Goal: Task Accomplishment & Management: Complete application form

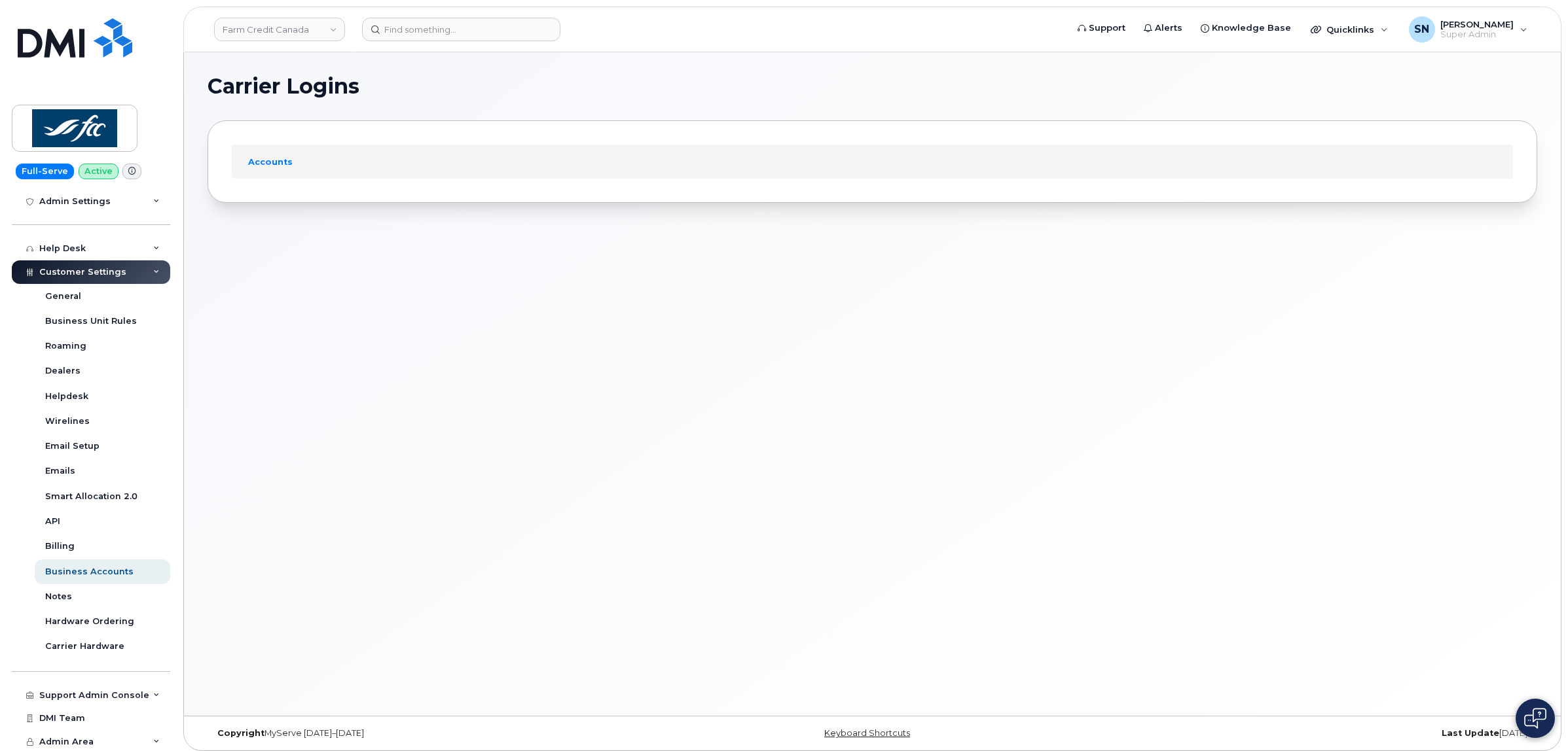
scroll to position [263, 0]
click at [102, 559] on link "Business Accounts" at bounding box center [102, 570] width 136 height 25
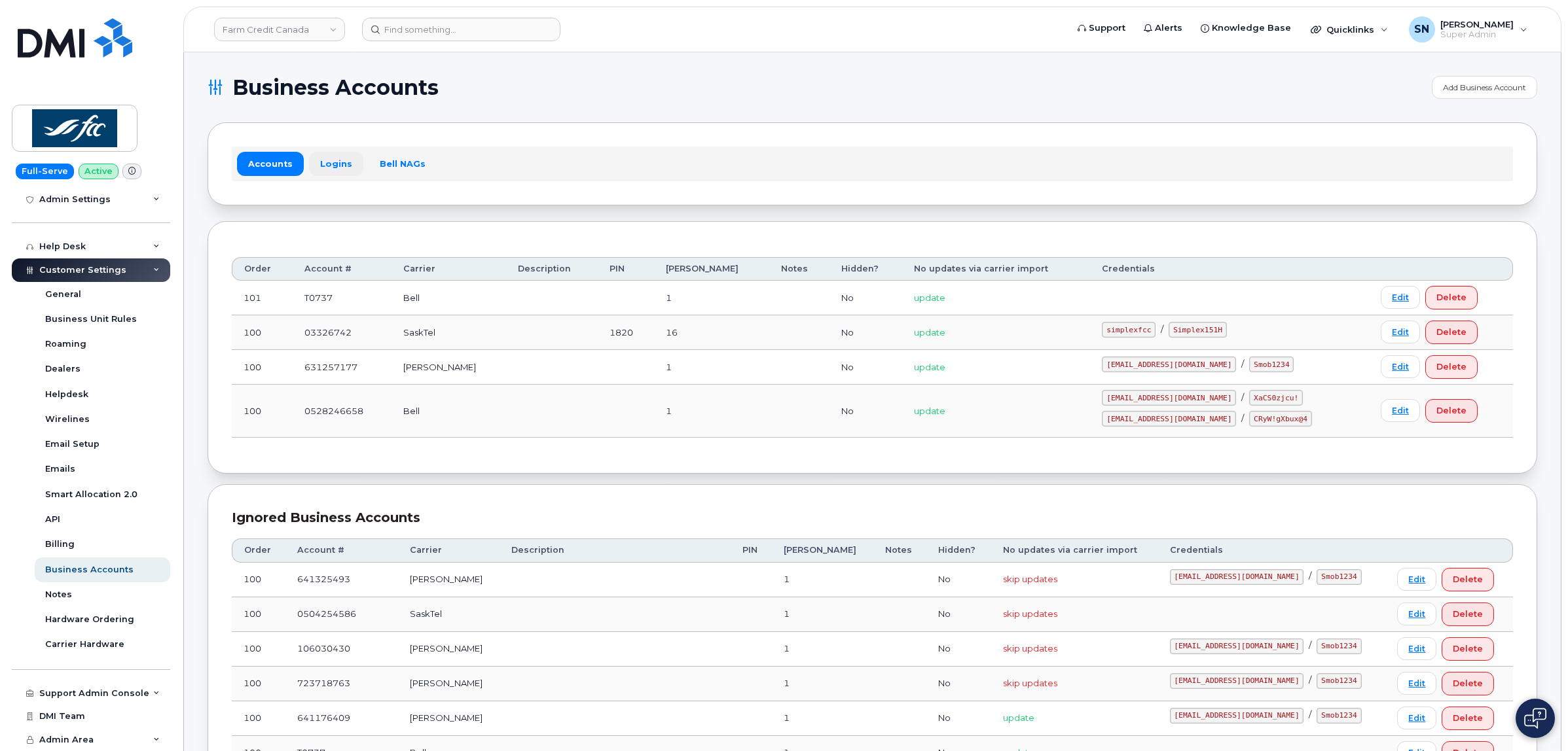
click at [345, 168] on link "Logins" at bounding box center [336, 164] width 54 height 23
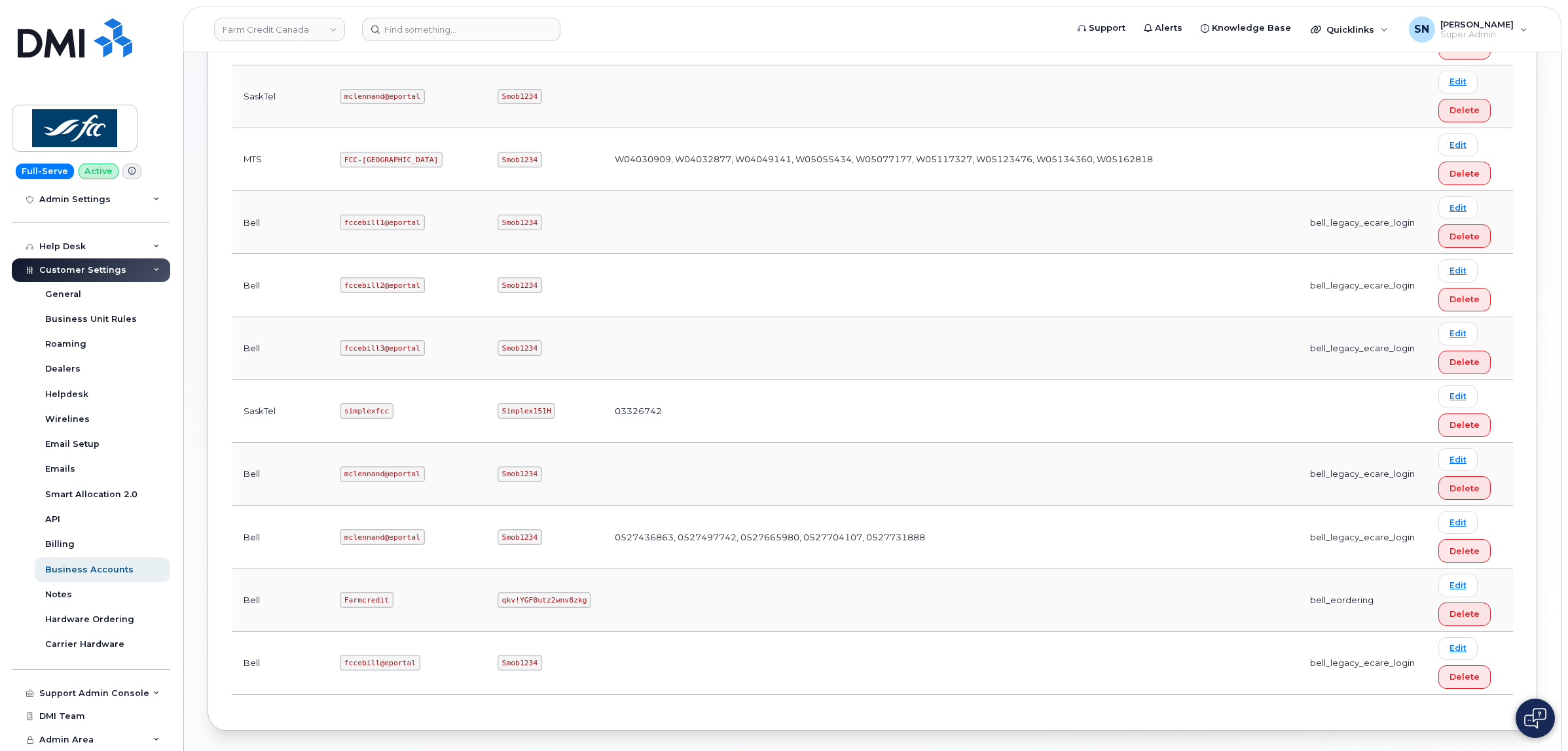
scroll to position [627, 0]
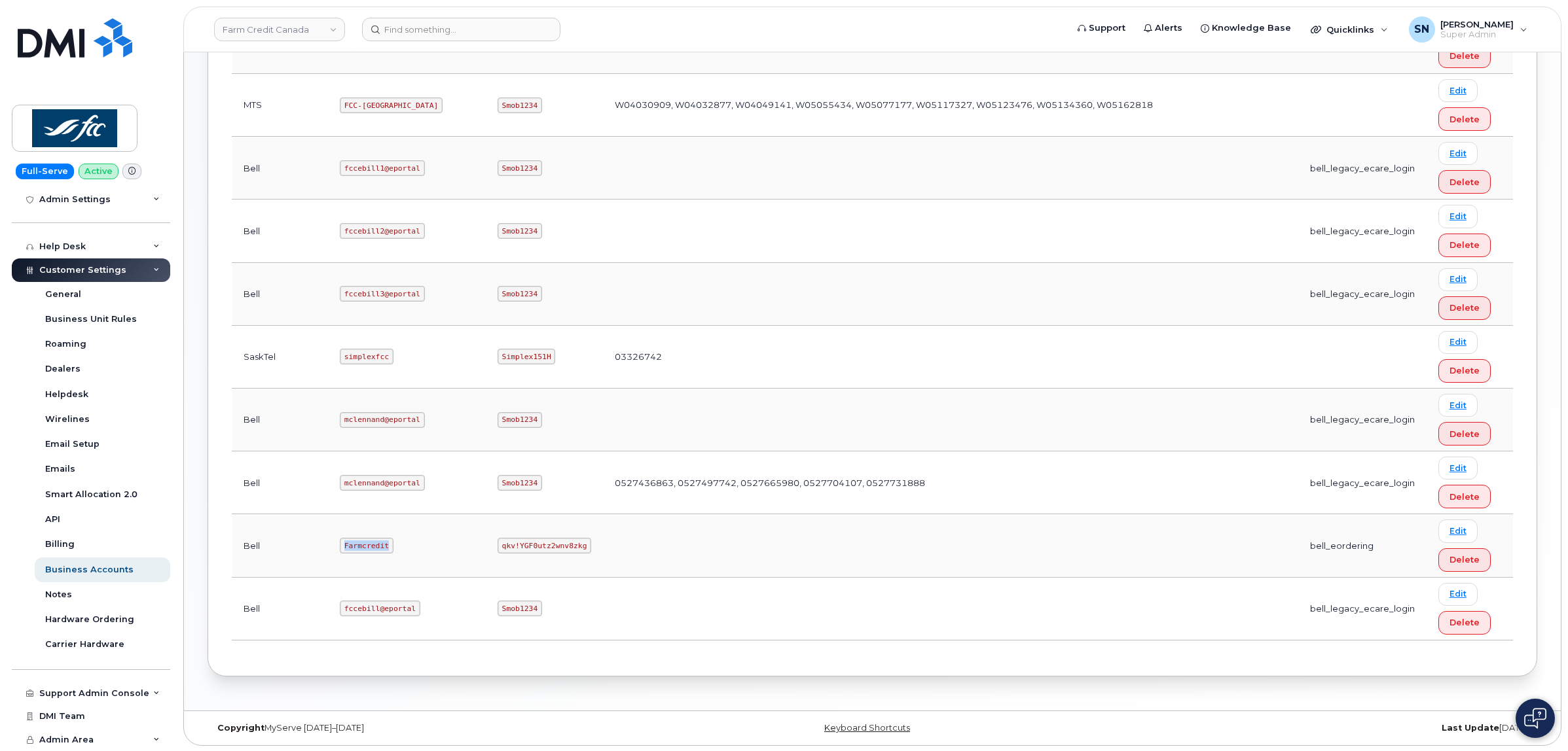
drag, startPoint x: 301, startPoint y: 542, endPoint x: 358, endPoint y: 543, distance: 57.0
click at [358, 543] on td "Farmcredit" at bounding box center [407, 545] width 158 height 63
copy code "Farmcredit"
drag, startPoint x: 404, startPoint y: 547, endPoint x: 483, endPoint y: 545, distance: 79.0
click at [498, 545] on code "qkv!YGF0utz2wnv8zkg" at bounding box center [544, 546] width 93 height 15
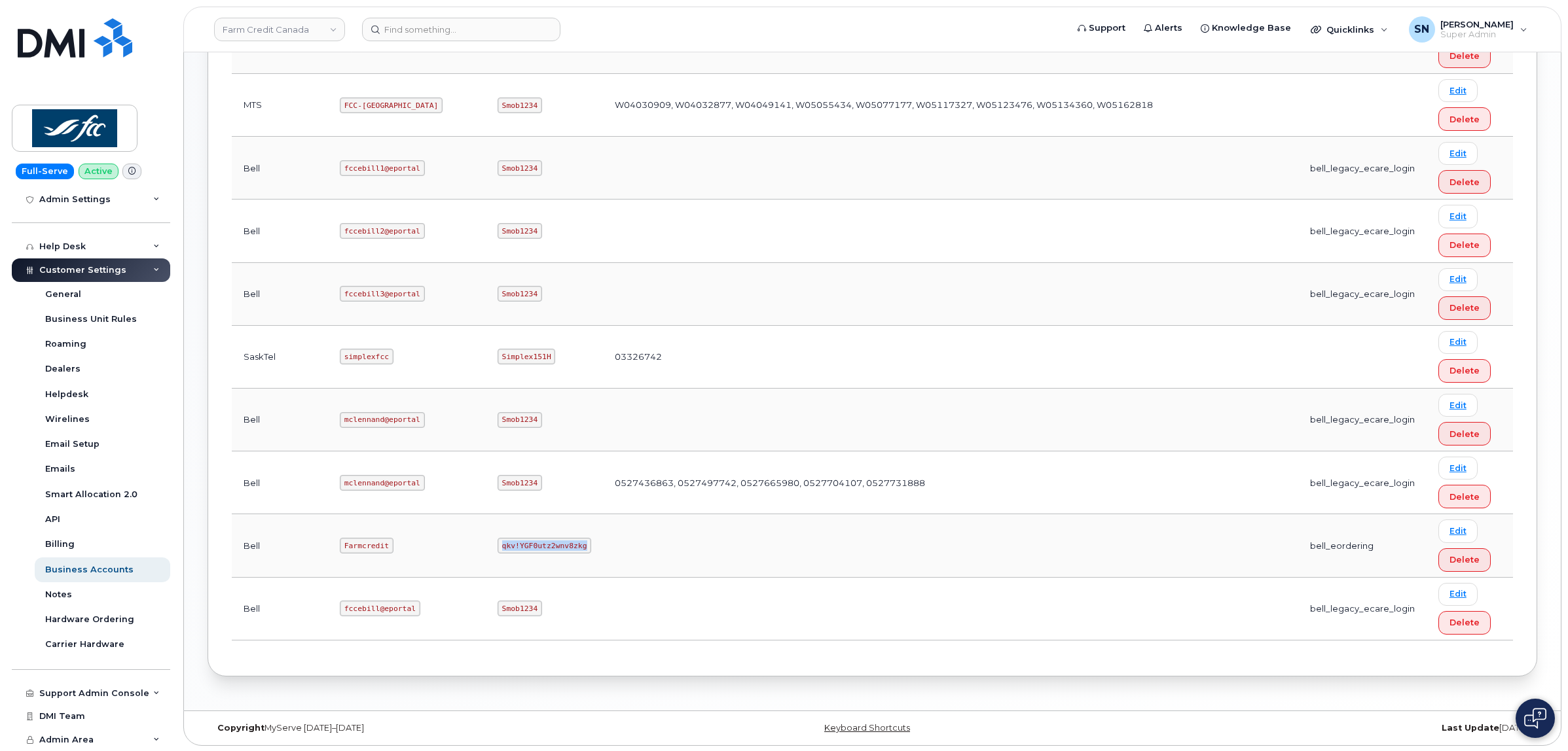
copy code "qkv!YGF0utz2wnv8zkg"
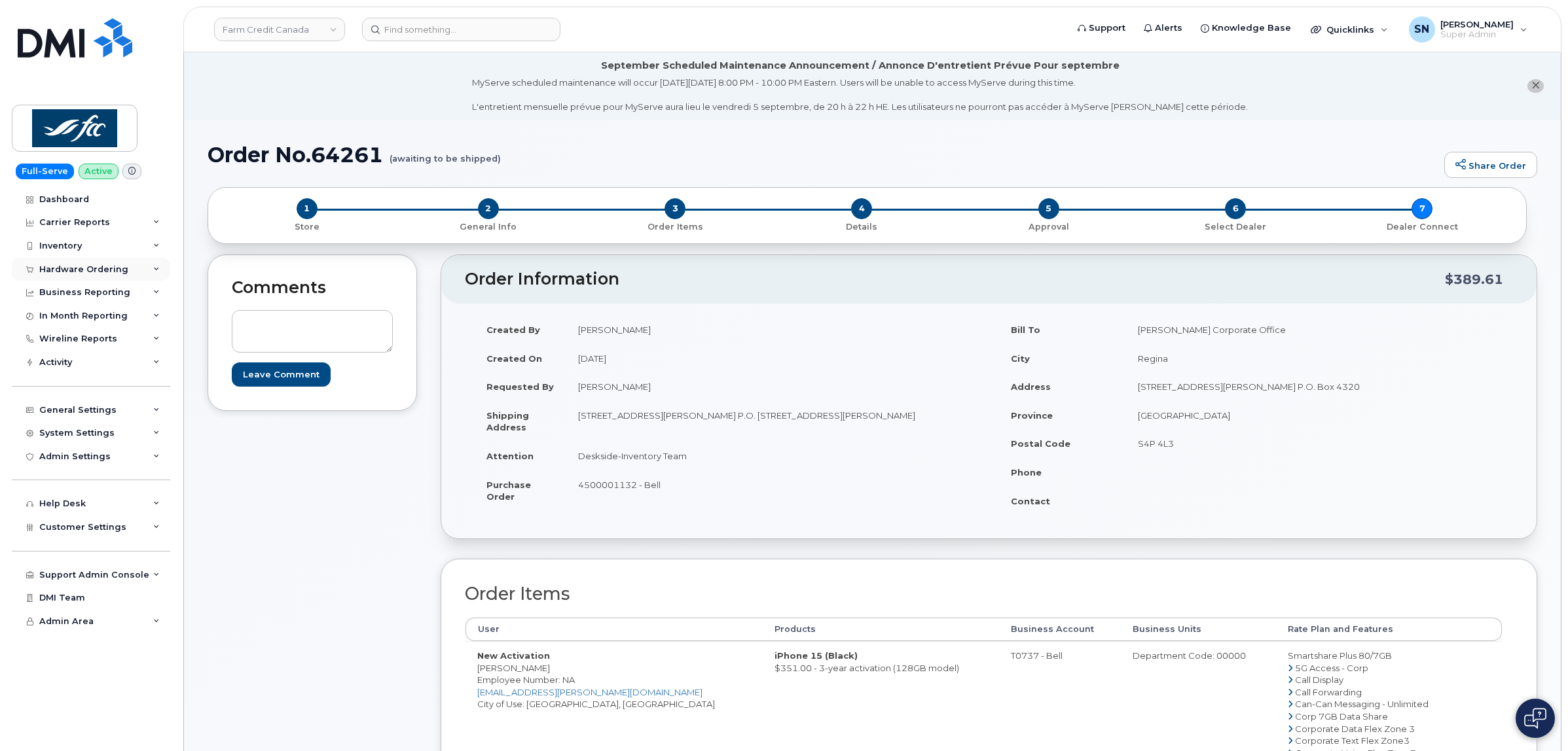
click at [105, 272] on div "Hardware Ordering" at bounding box center [84, 270] width 89 height 11
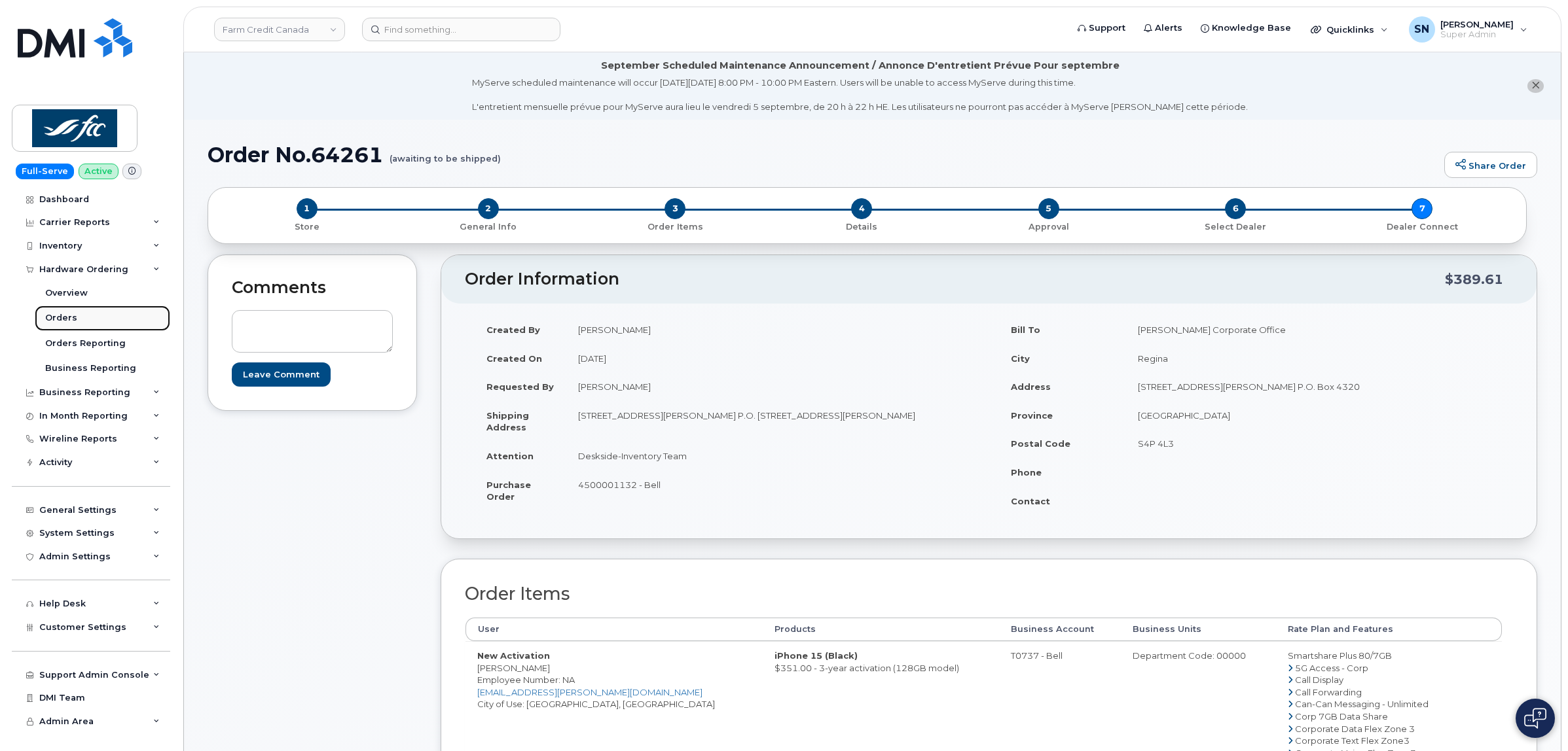
click at [85, 313] on link "Orders" at bounding box center [102, 318] width 136 height 25
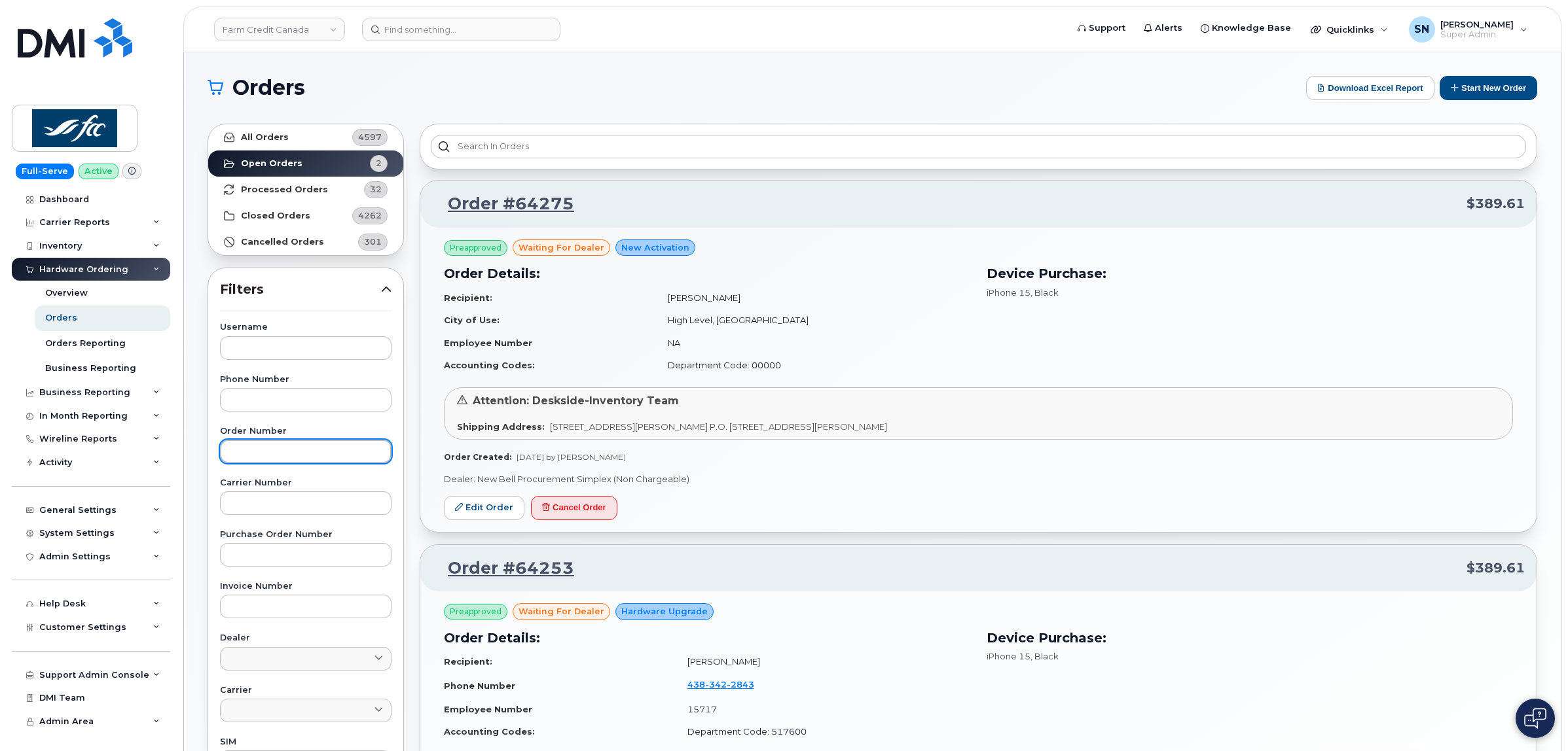
click at [340, 454] on input "text" at bounding box center [305, 452] width 171 height 23
paste input "64275"
type input "64275"
click at [298, 142] on link "All Orders 4597" at bounding box center [305, 137] width 196 height 26
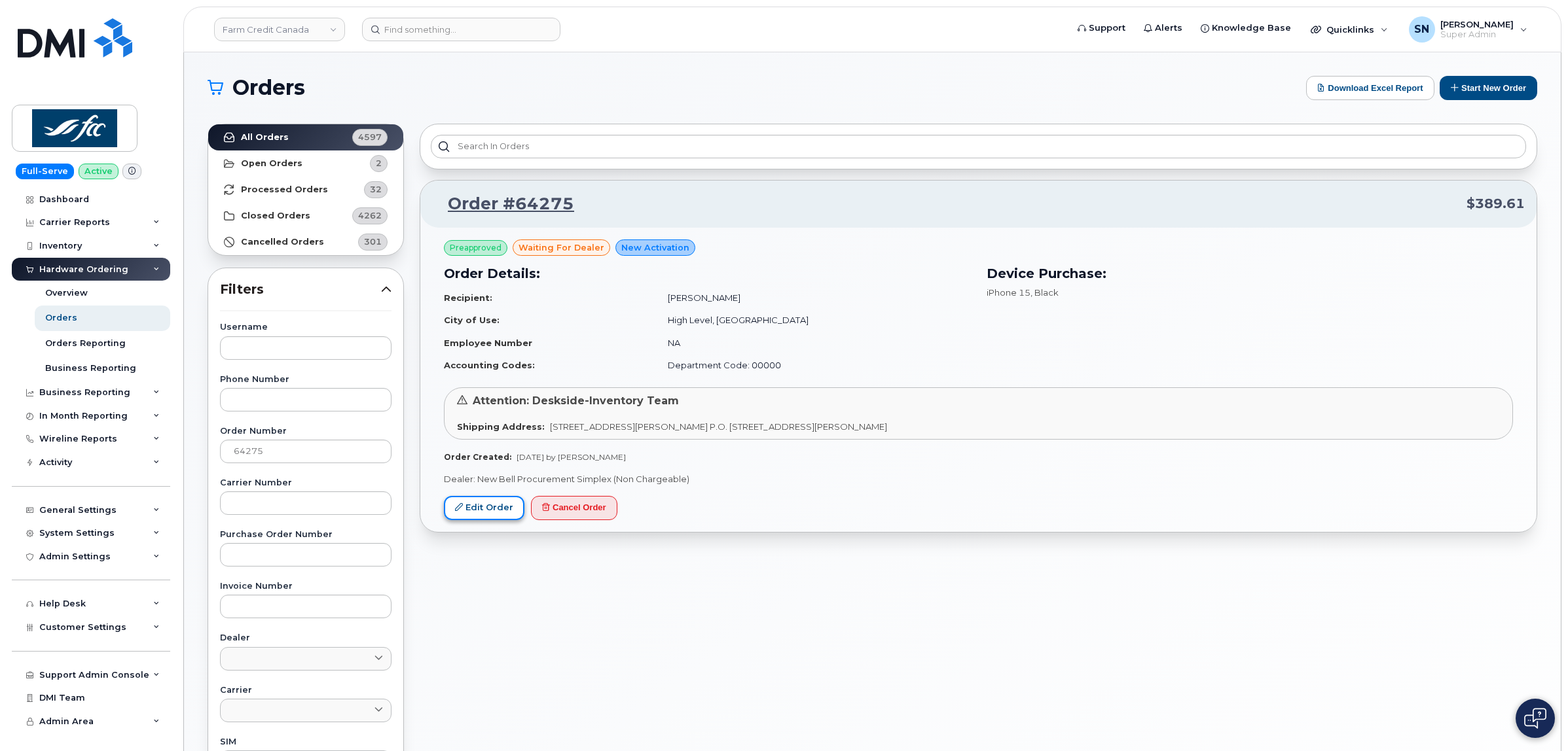
click at [482, 514] on link "Edit Order" at bounding box center [484, 507] width 81 height 24
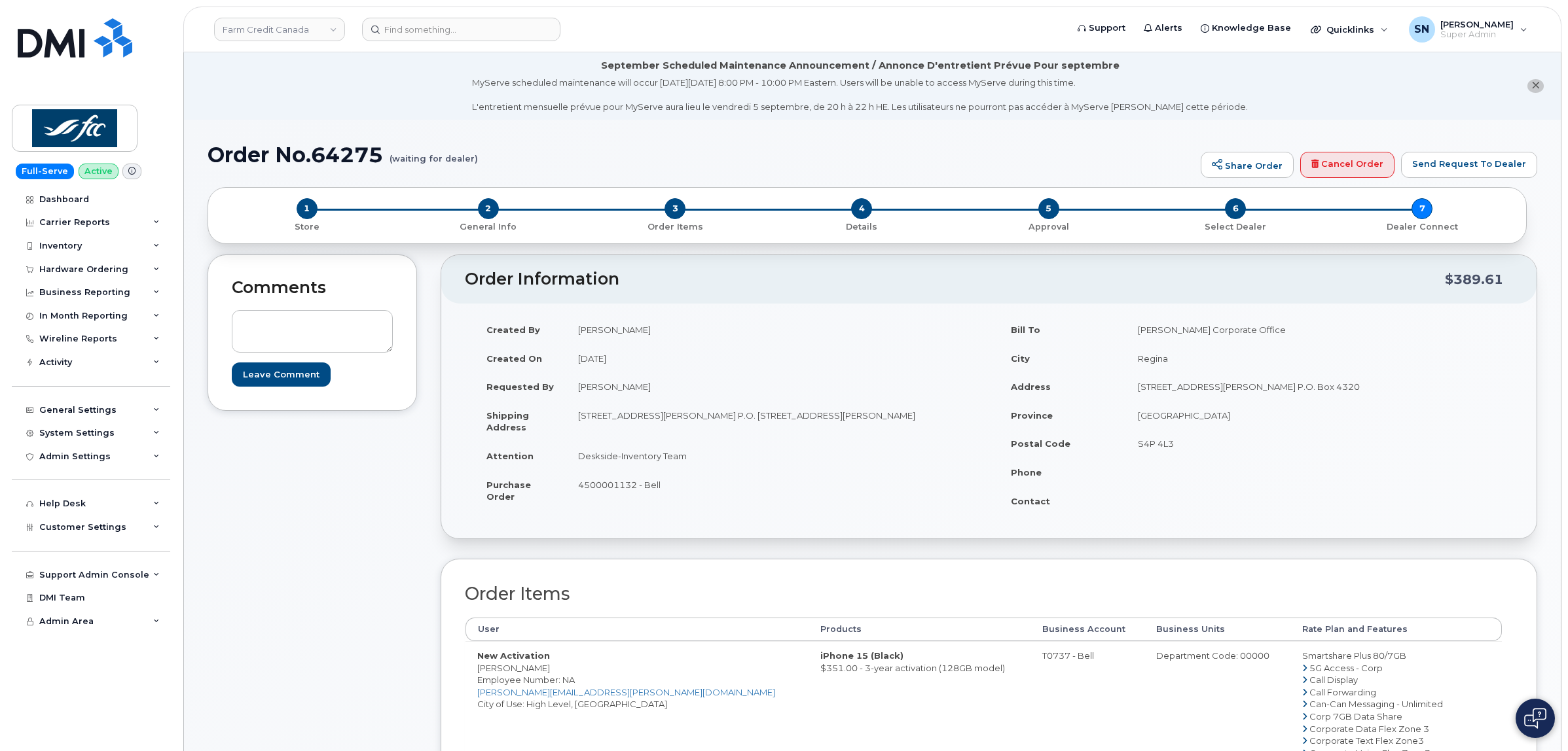
drag, startPoint x: 480, startPoint y: 671, endPoint x: 583, endPoint y: 676, distance: 103.1
copy td "Elizabeth Reddekopp"
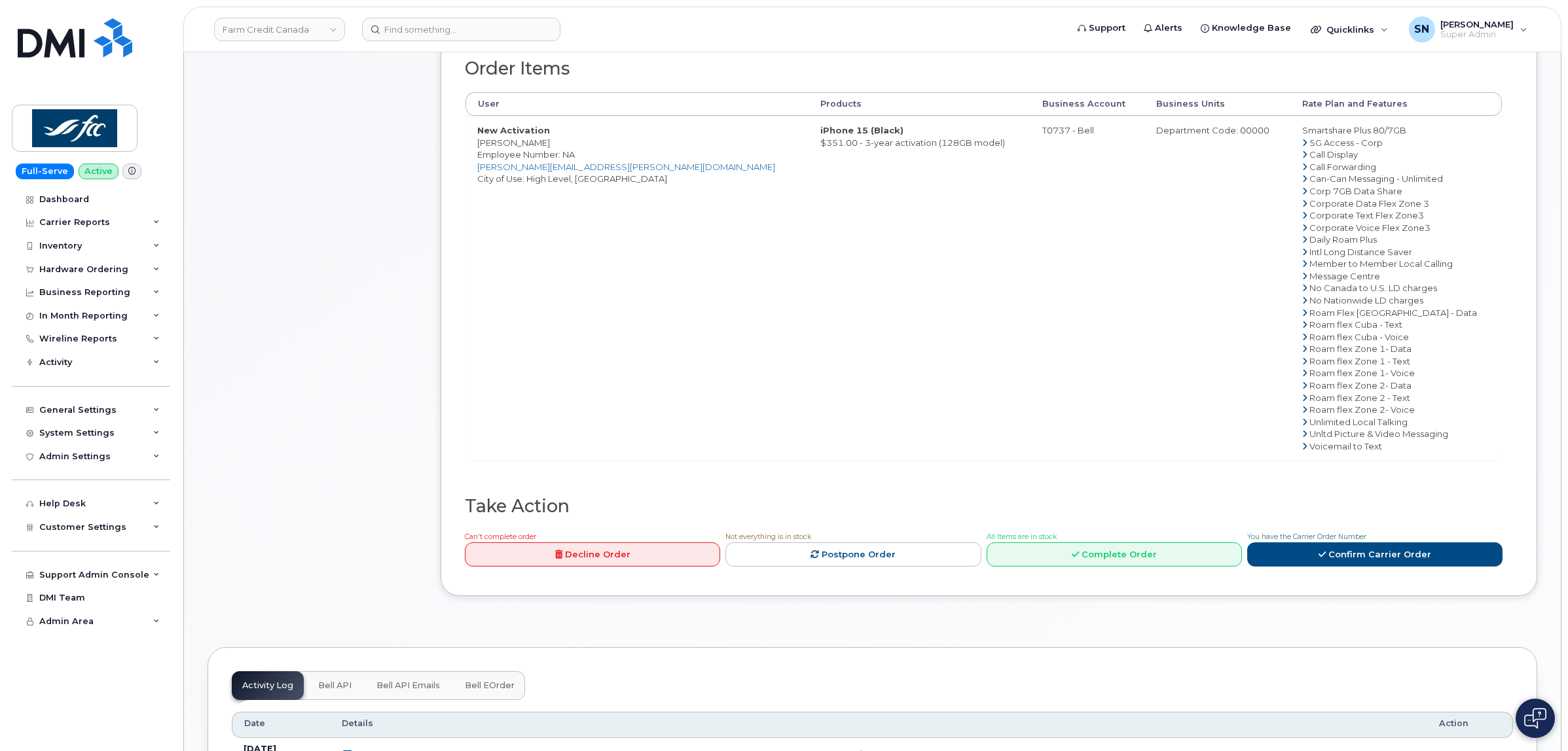
scroll to position [737, 0]
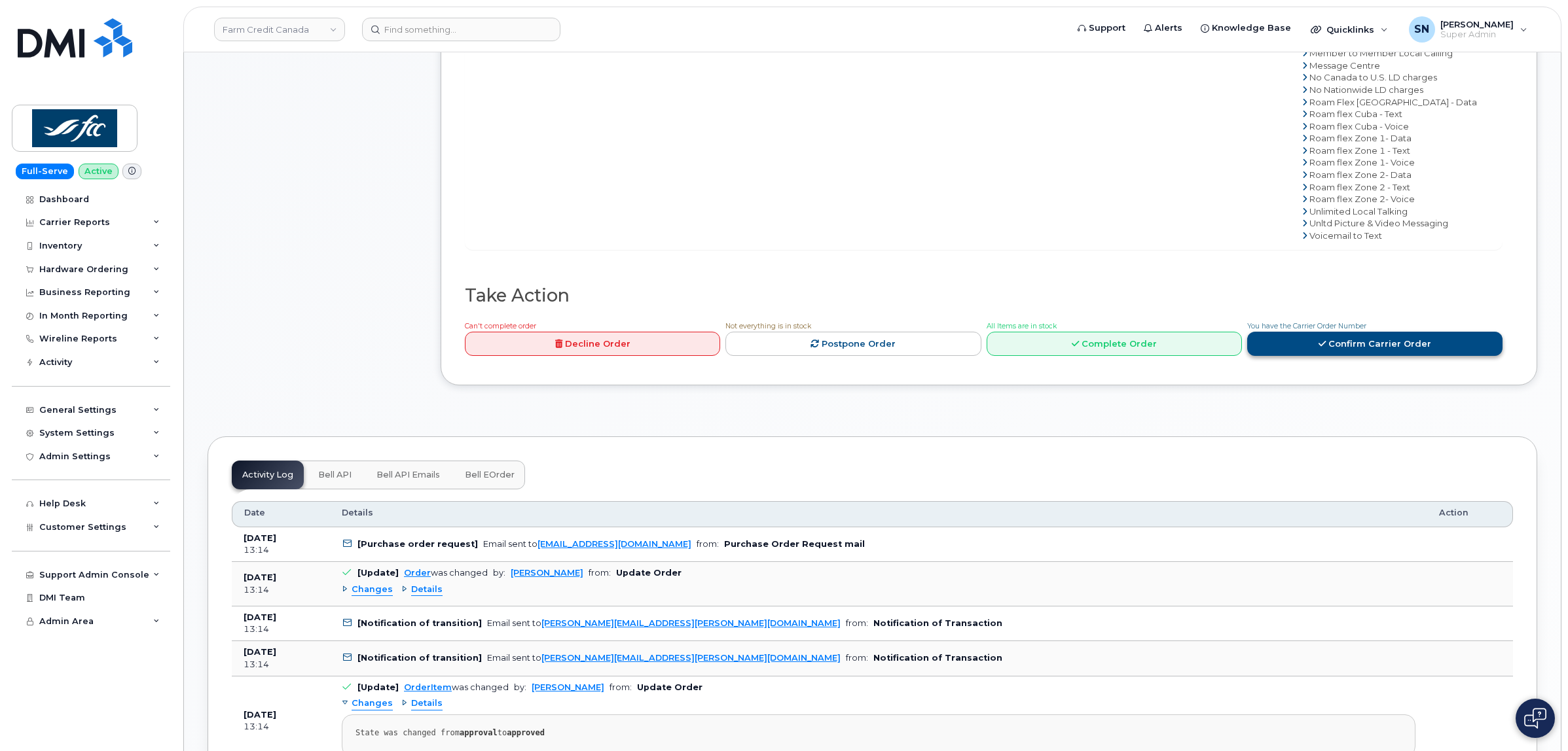
click at [1340, 347] on link "Confirm Carrier Order" at bounding box center [1374, 344] width 255 height 24
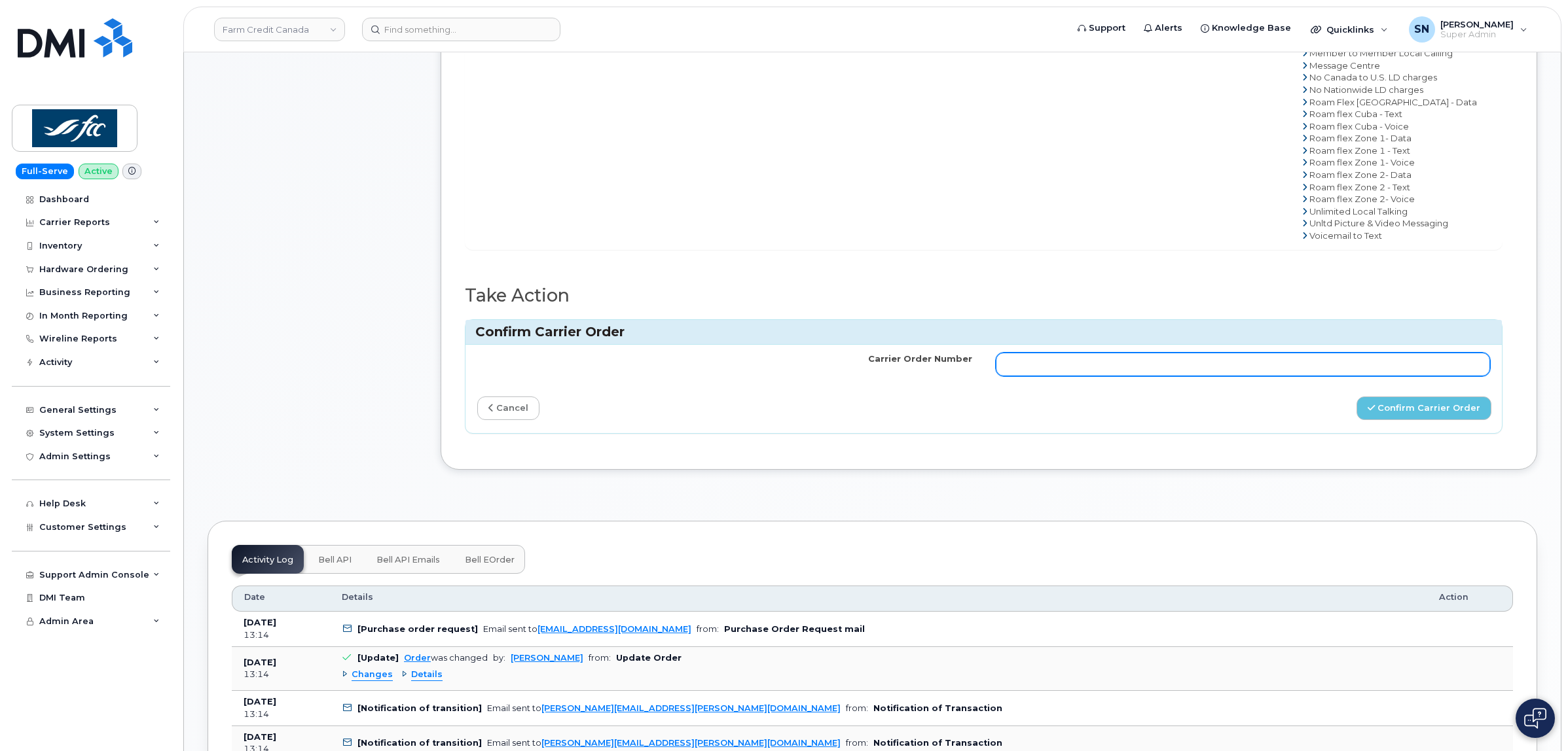
click at [1223, 365] on input "Carrier Order Number" at bounding box center [1243, 364] width 495 height 23
paste input "3013176"
type input "3013176"
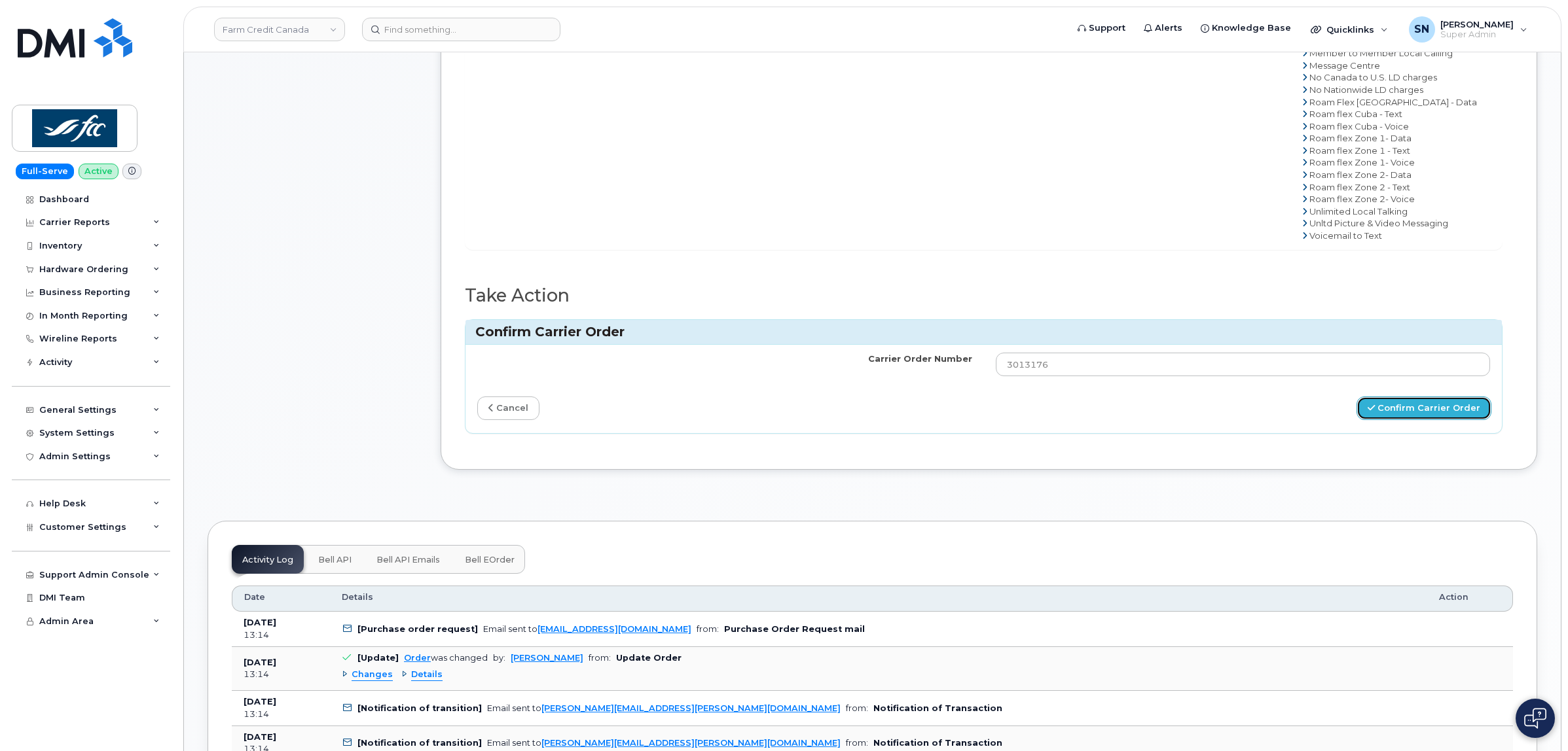
click at [1386, 414] on button "Confirm Carrier Order" at bounding box center [1424, 408] width 135 height 24
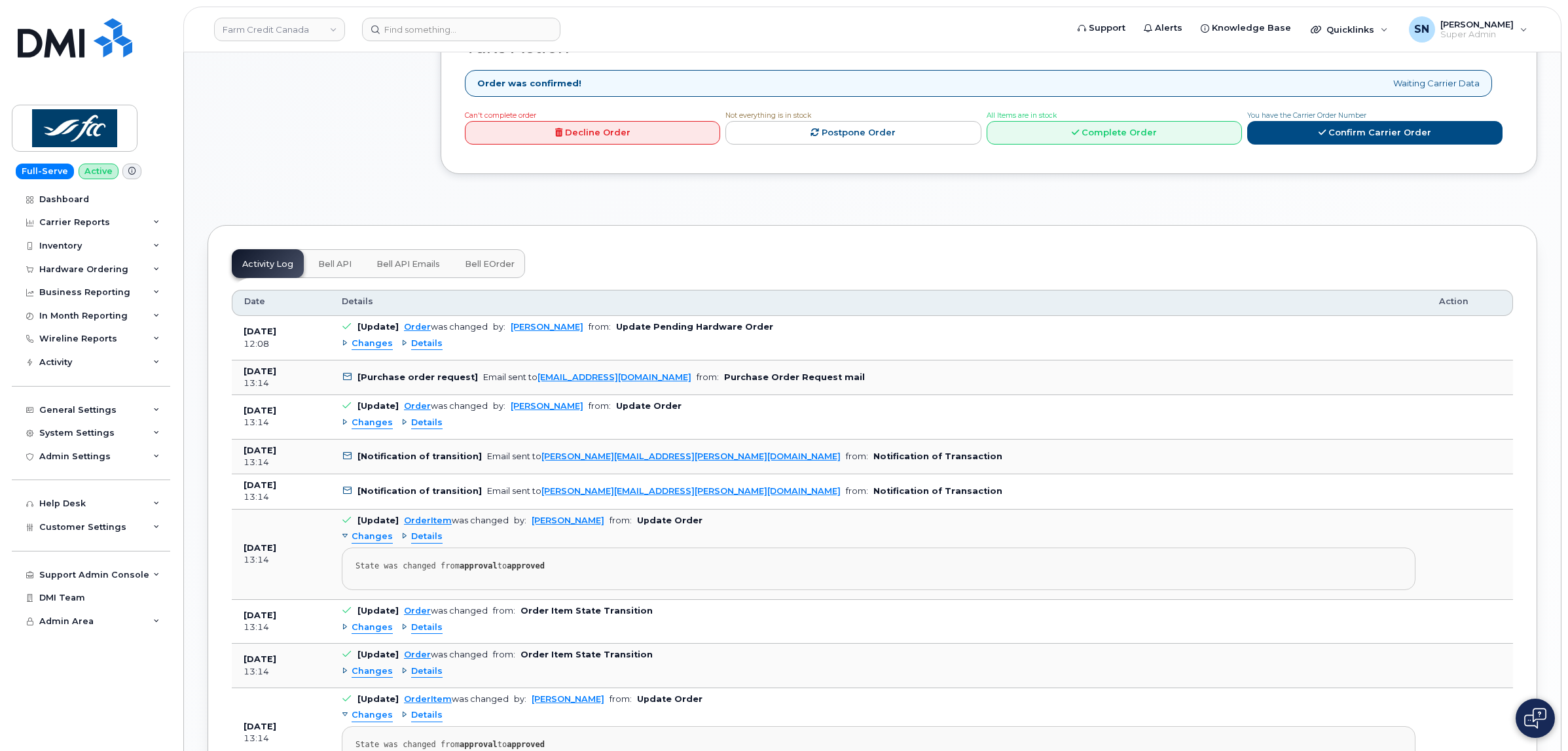
scroll to position [1227, 0]
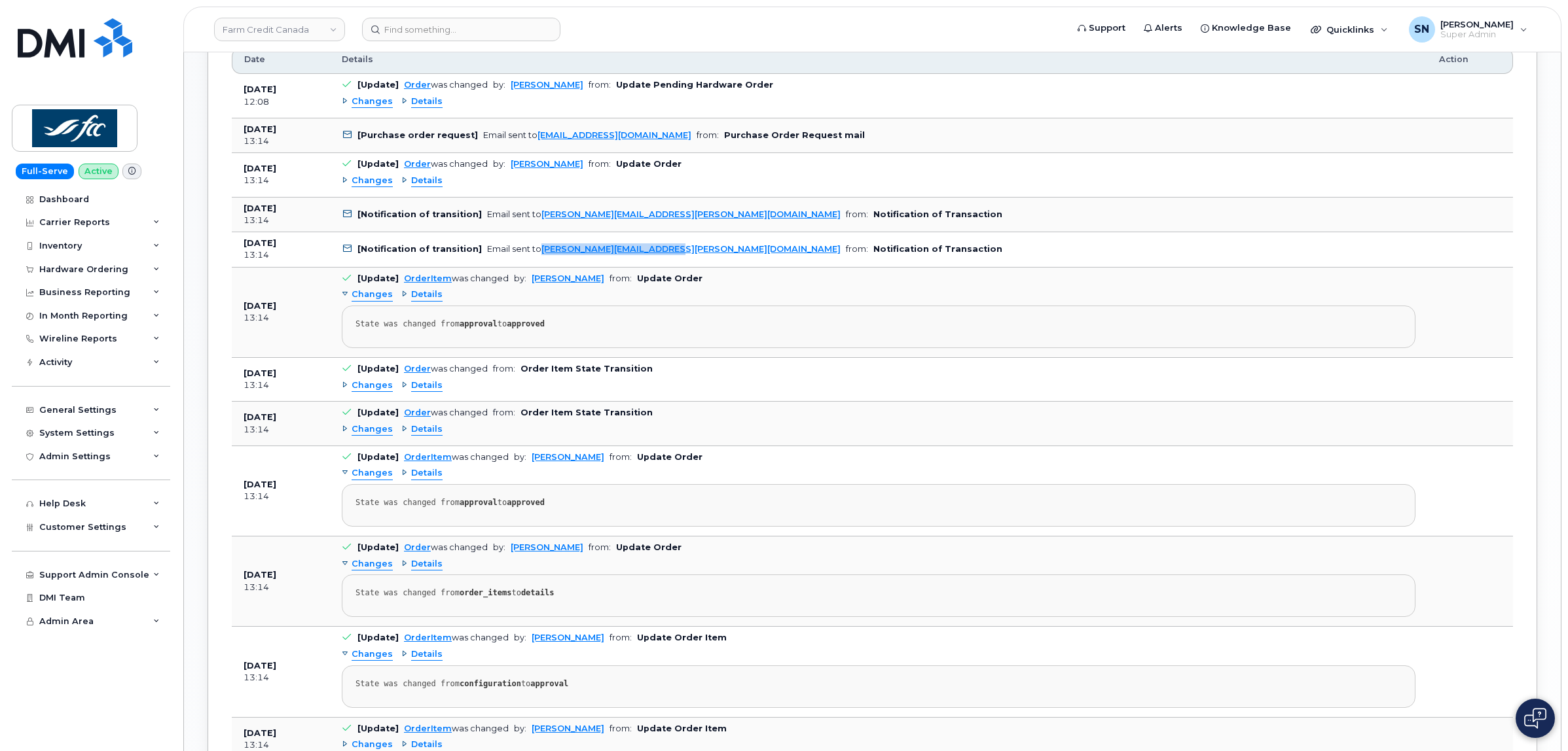
drag, startPoint x: 659, startPoint y: 256, endPoint x: 536, endPoint y: 263, distance: 123.2
click at [536, 263] on td "[Notification of transition] Email sent to yagnesh.maheria@fcc-fac.ca from: Not…" at bounding box center [878, 249] width 1097 height 36
copy link "yagnesh.maheria@fcc-fac.ca"
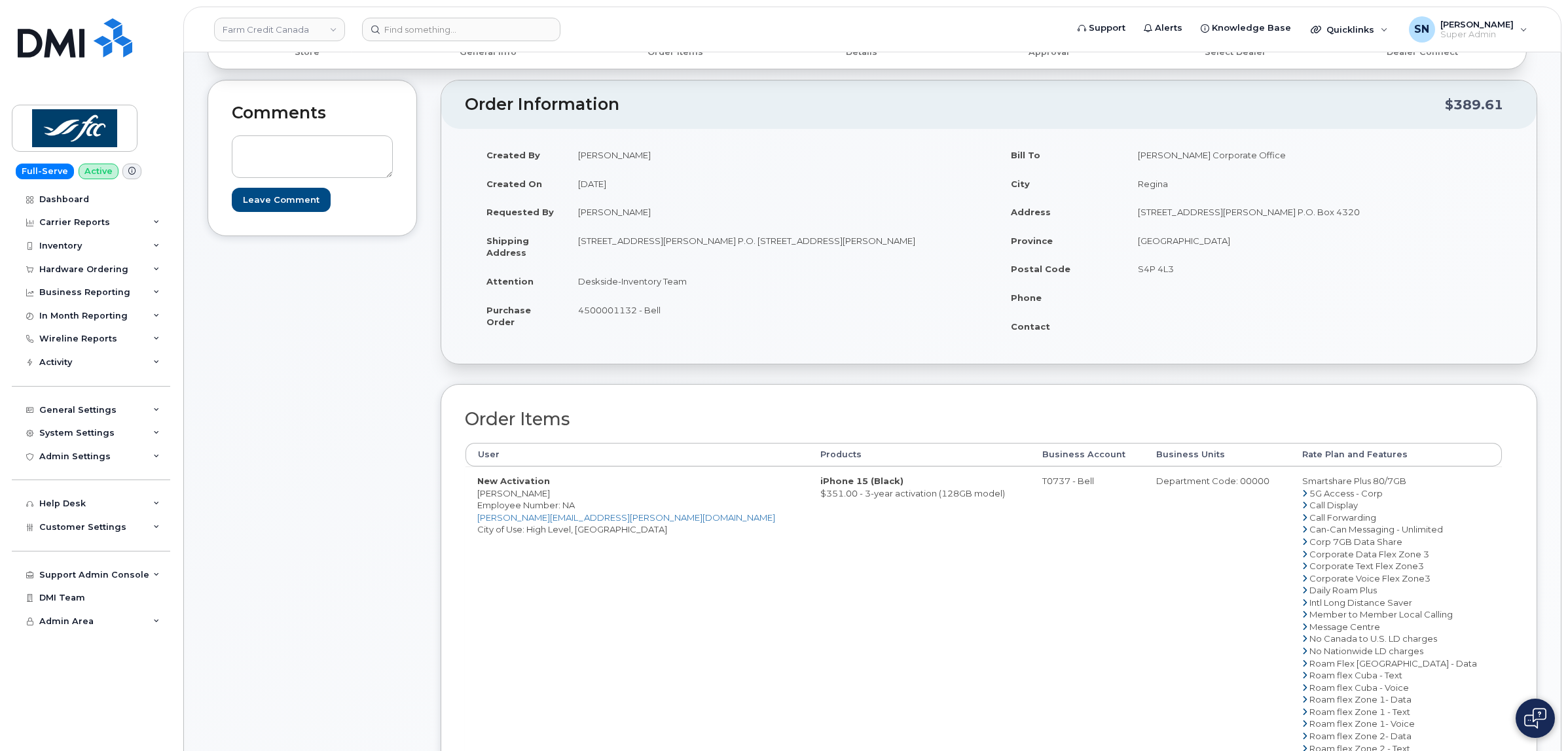
scroll to position [0, 0]
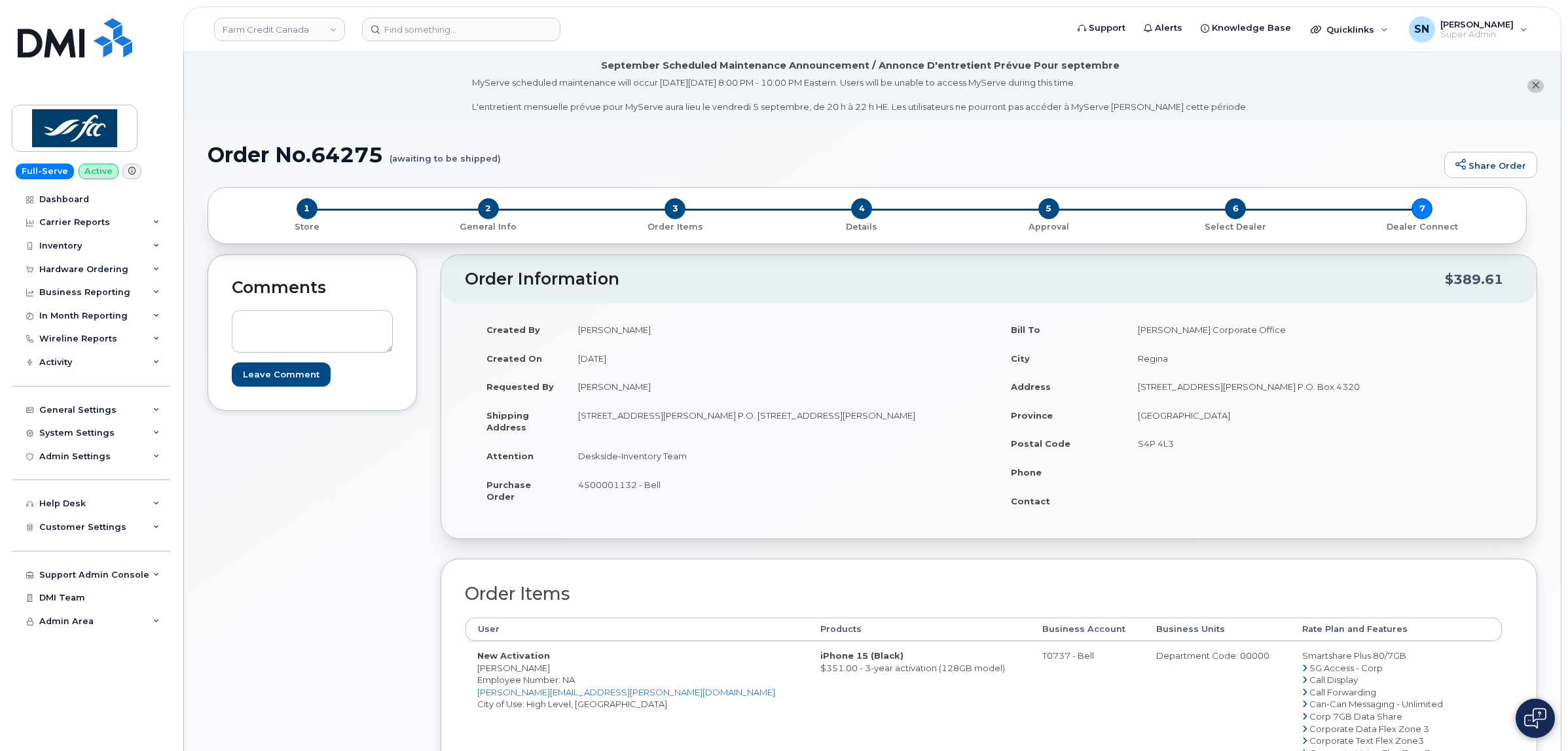
drag, startPoint x: 480, startPoint y: 669, endPoint x: 584, endPoint y: 669, distance: 104.0
copy td "Elizabeth Reddekopp"
click at [411, 567] on div "Comments Leave Comment" at bounding box center [311, 716] width 209 height 924
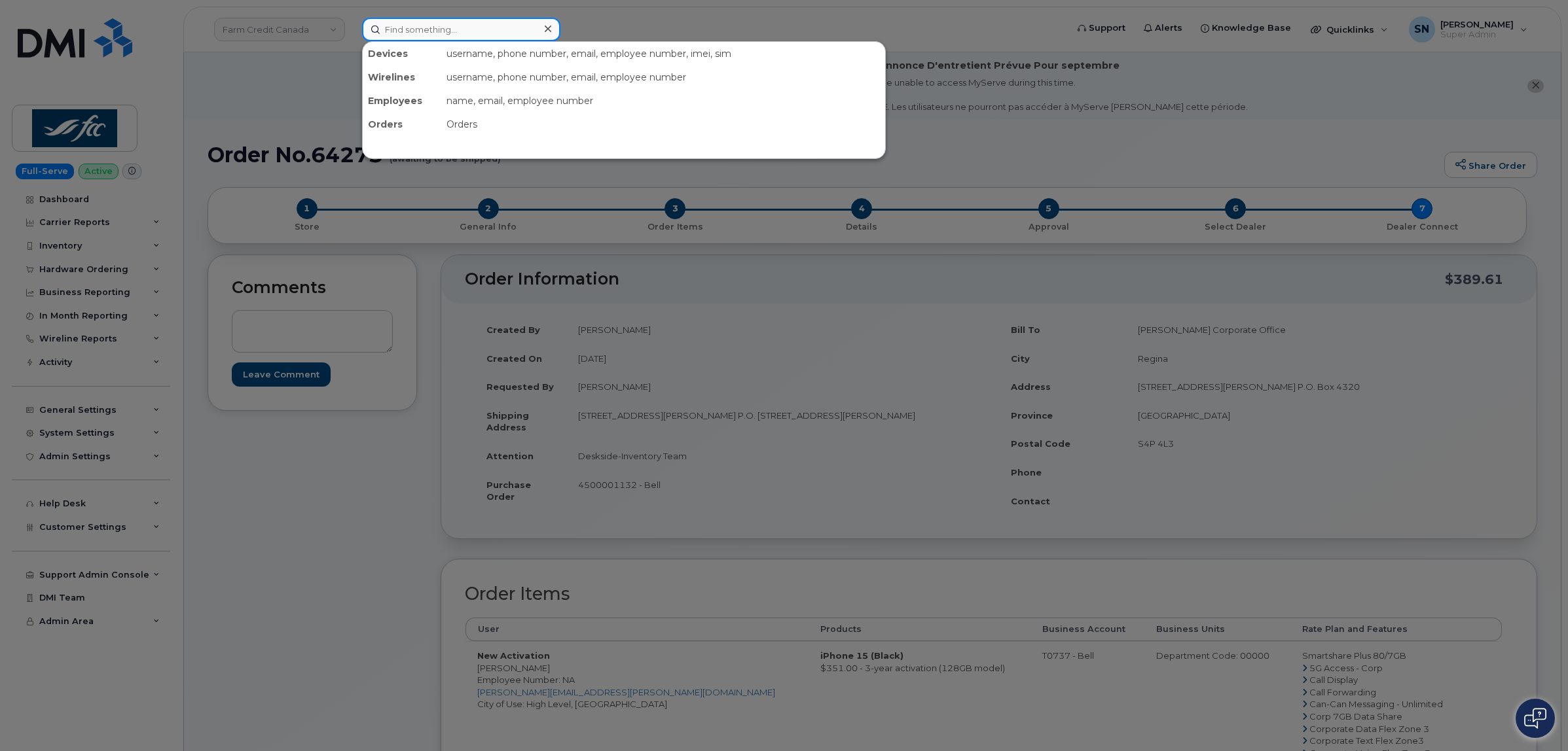
click at [525, 34] on input at bounding box center [461, 29] width 198 height 23
paste input "5876431547"
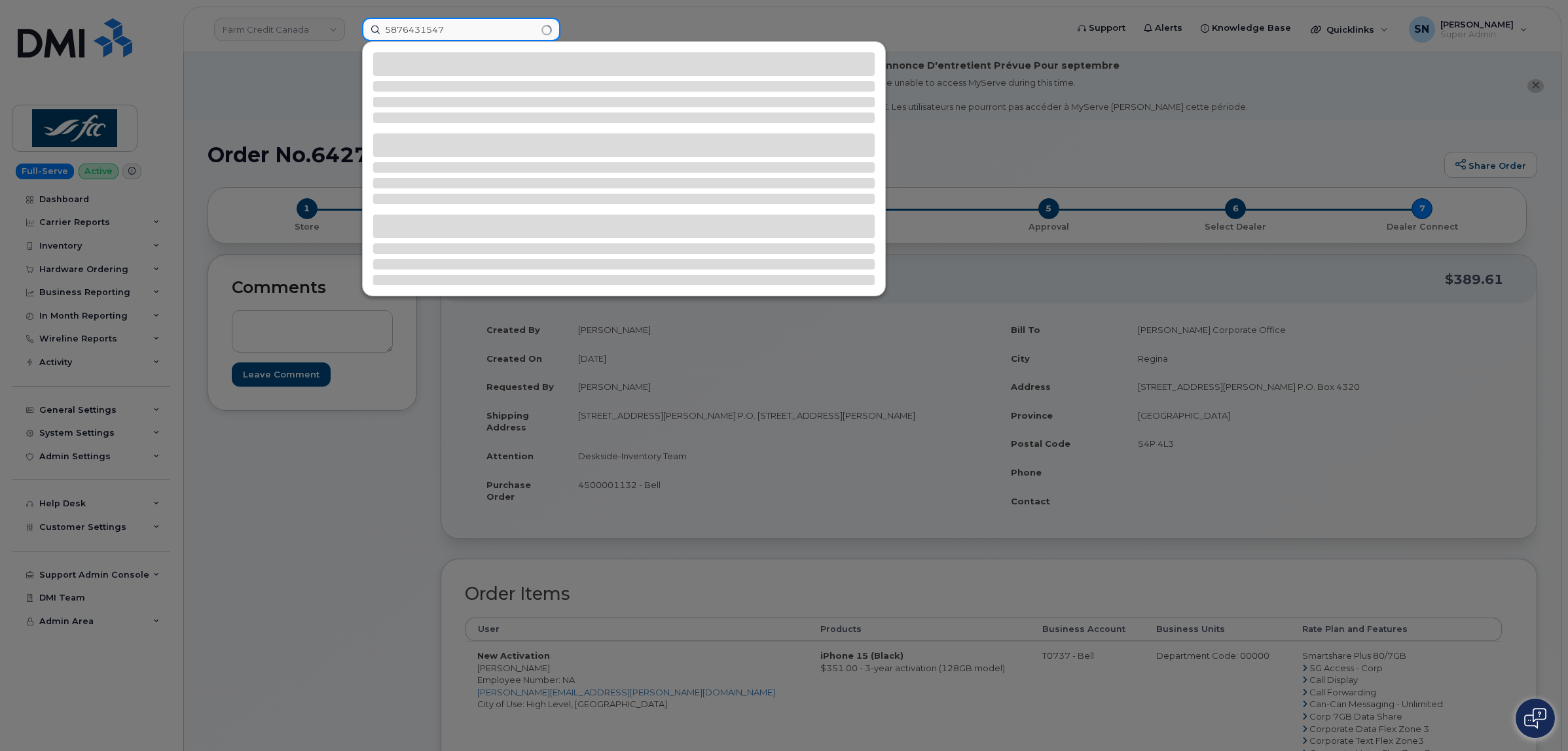
type input "5876431547"
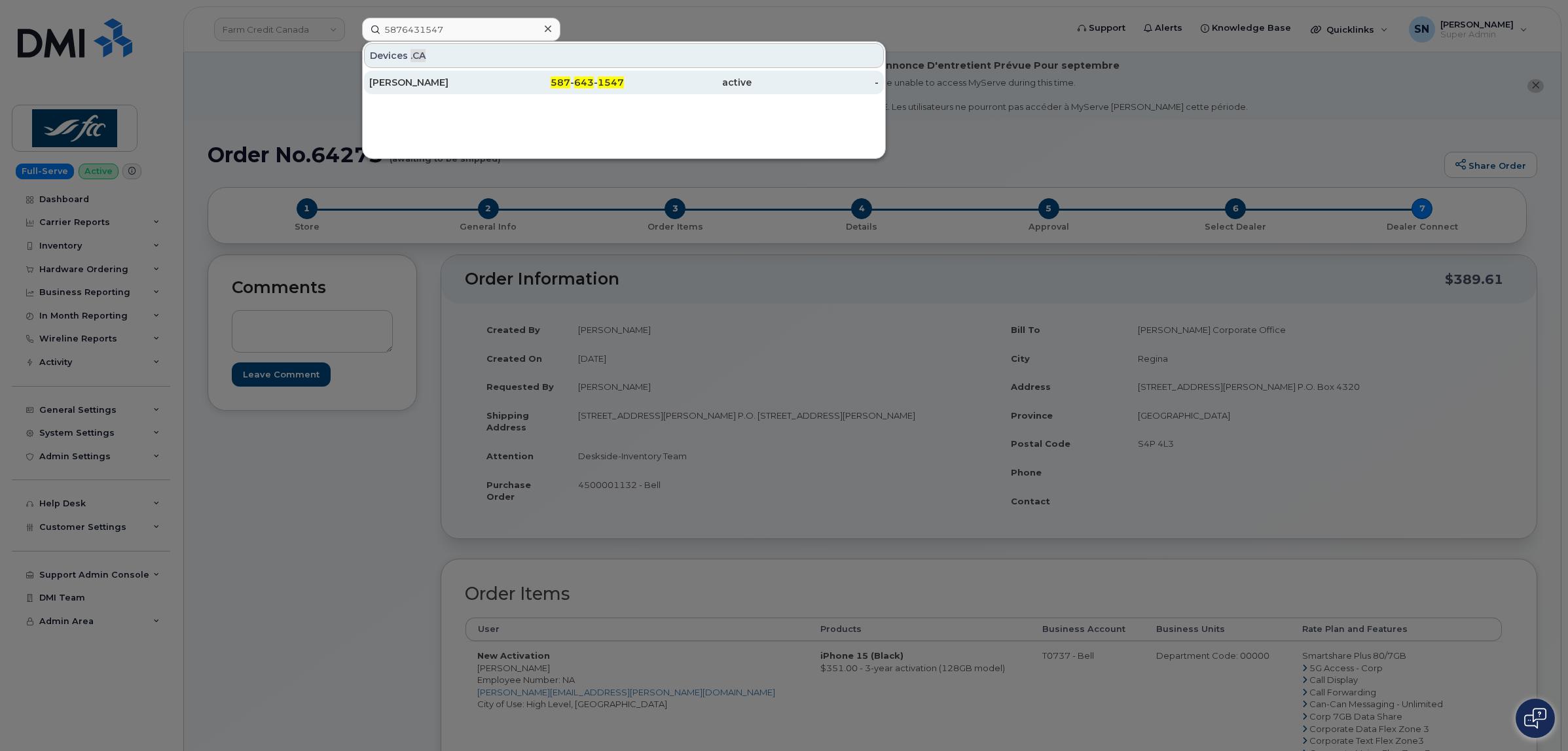
click at [462, 87] on div "Rhonda Blachford" at bounding box center [432, 83] width 128 height 13
